Goal: Find specific page/section: Find specific page/section

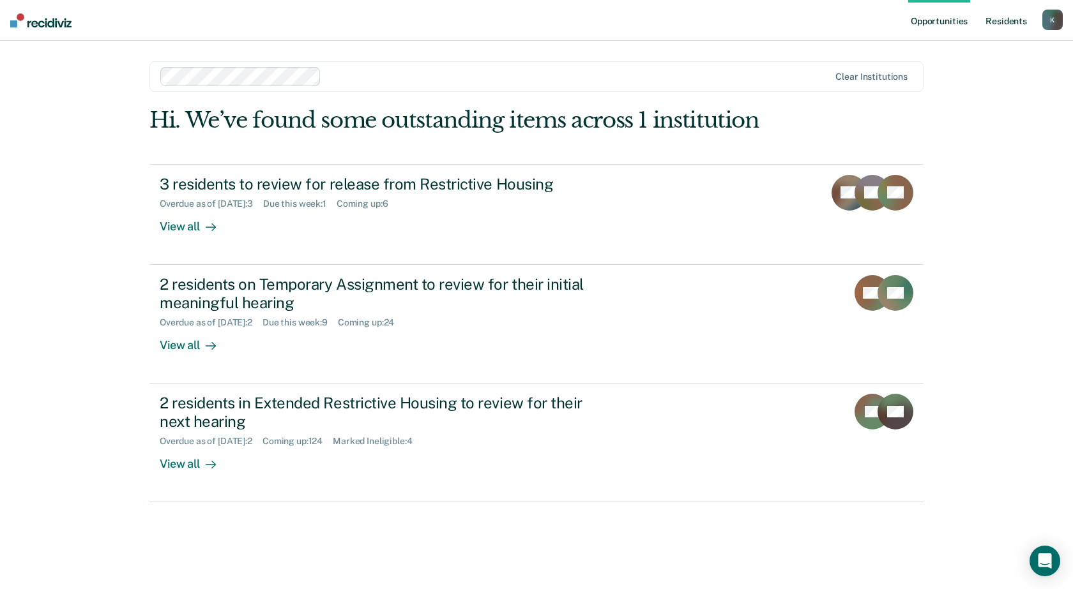
click at [995, 21] on link "Resident s" at bounding box center [1006, 20] width 47 height 41
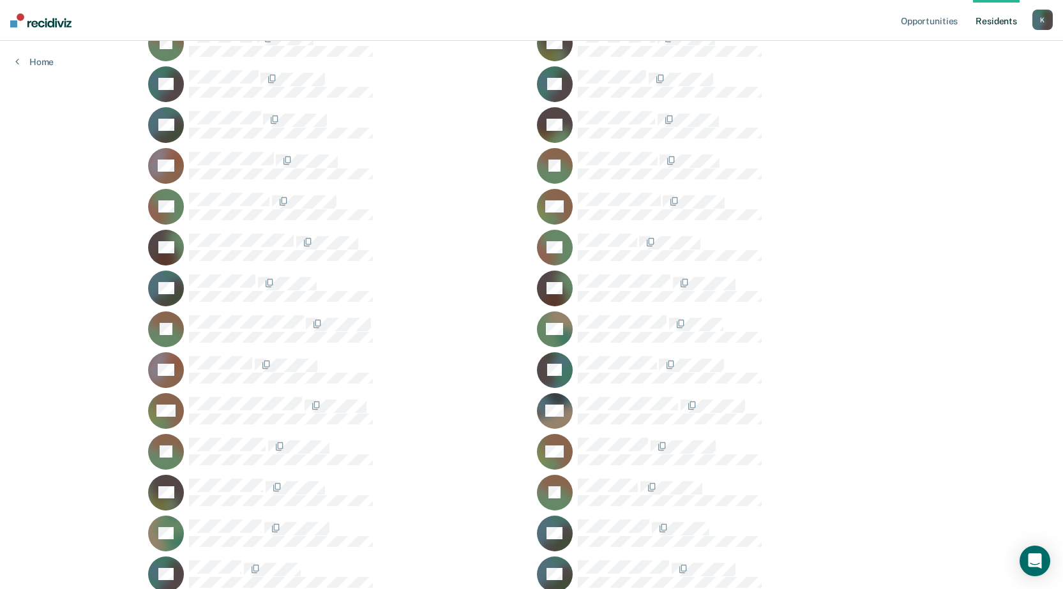
scroll to position [33570, 0]
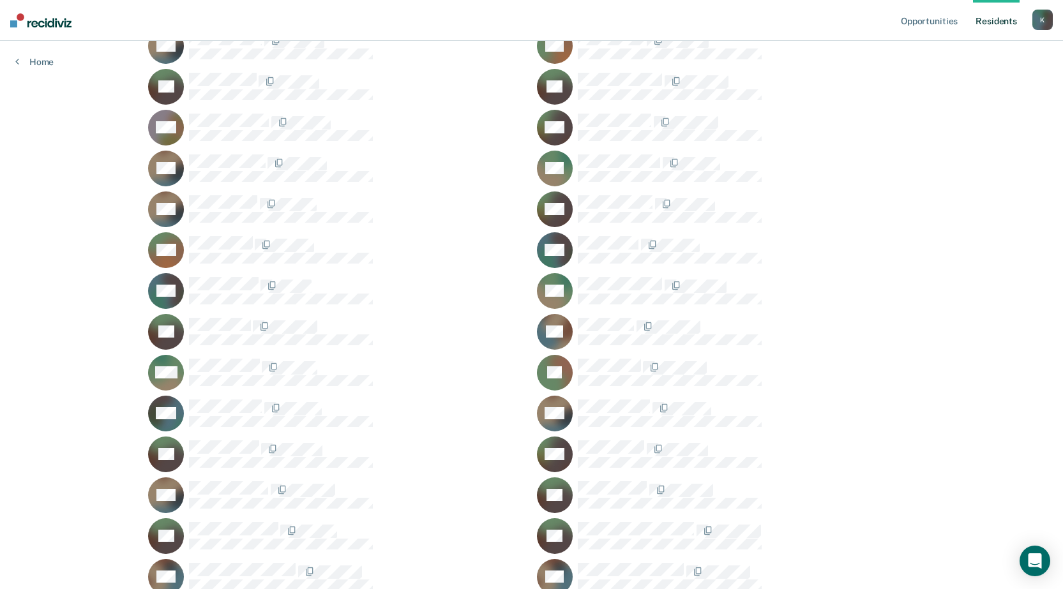
scroll to position [45581, 0]
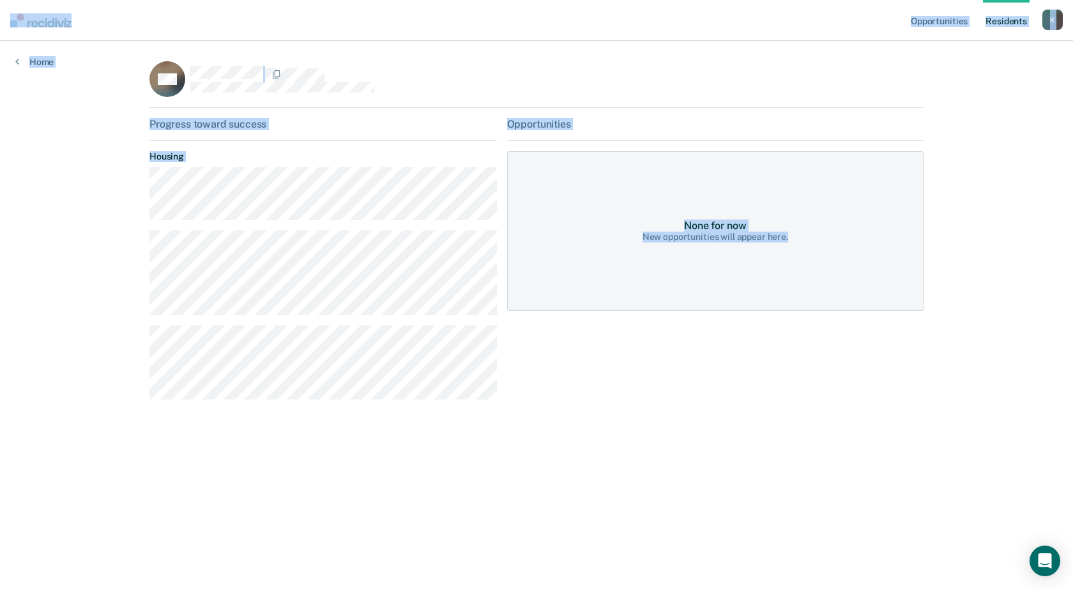
click at [427, 520] on main "DW Progress toward success Housing Opportunities None for now New opportunities…" at bounding box center [536, 300] width 804 height 518
